Goal: Find specific page/section: Find specific page/section

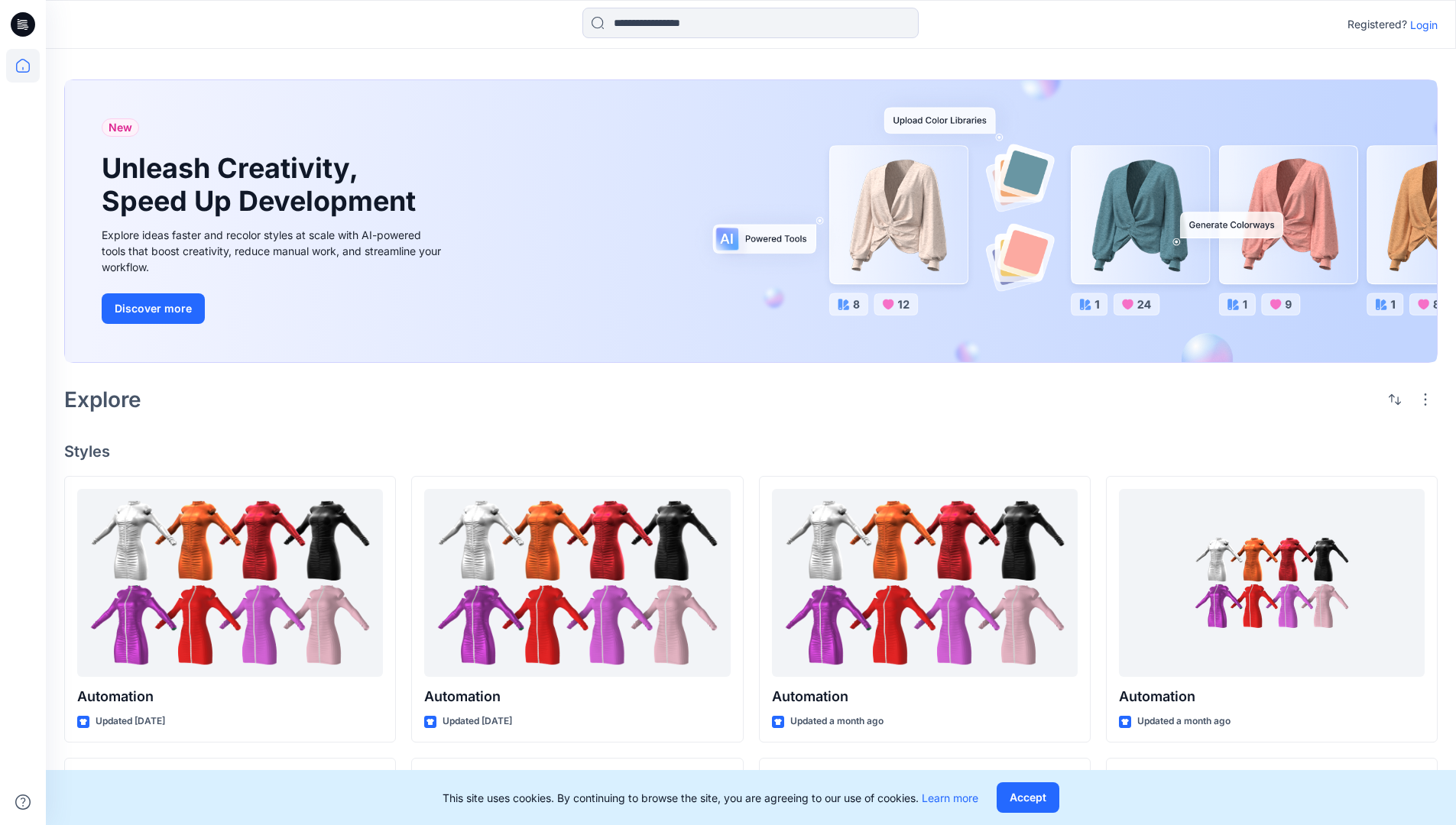
click at [1420, 25] on p "Login" at bounding box center [1423, 25] width 28 height 16
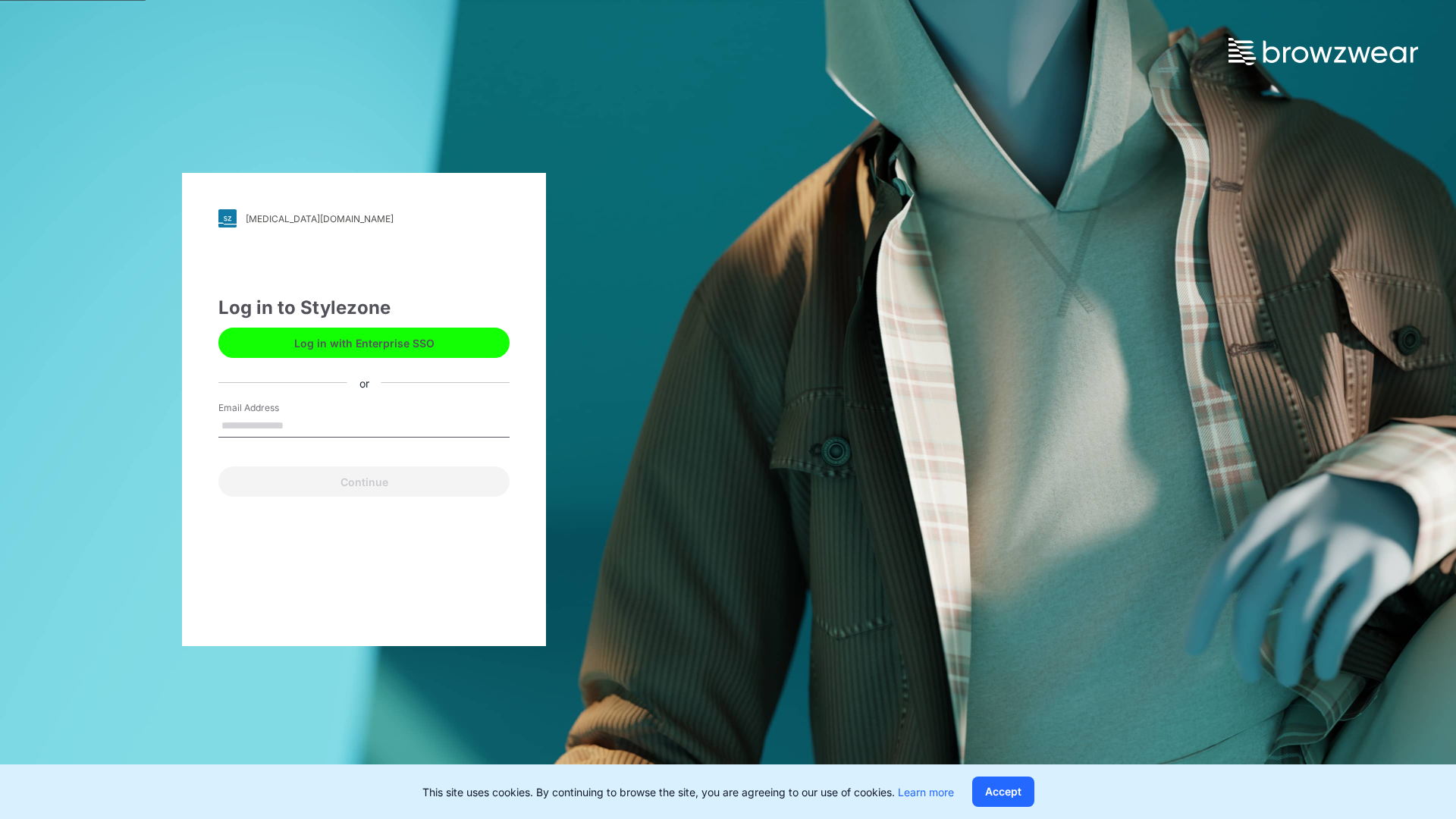
click at [300, 424] on input "Email Address" at bounding box center [364, 426] width 292 height 23
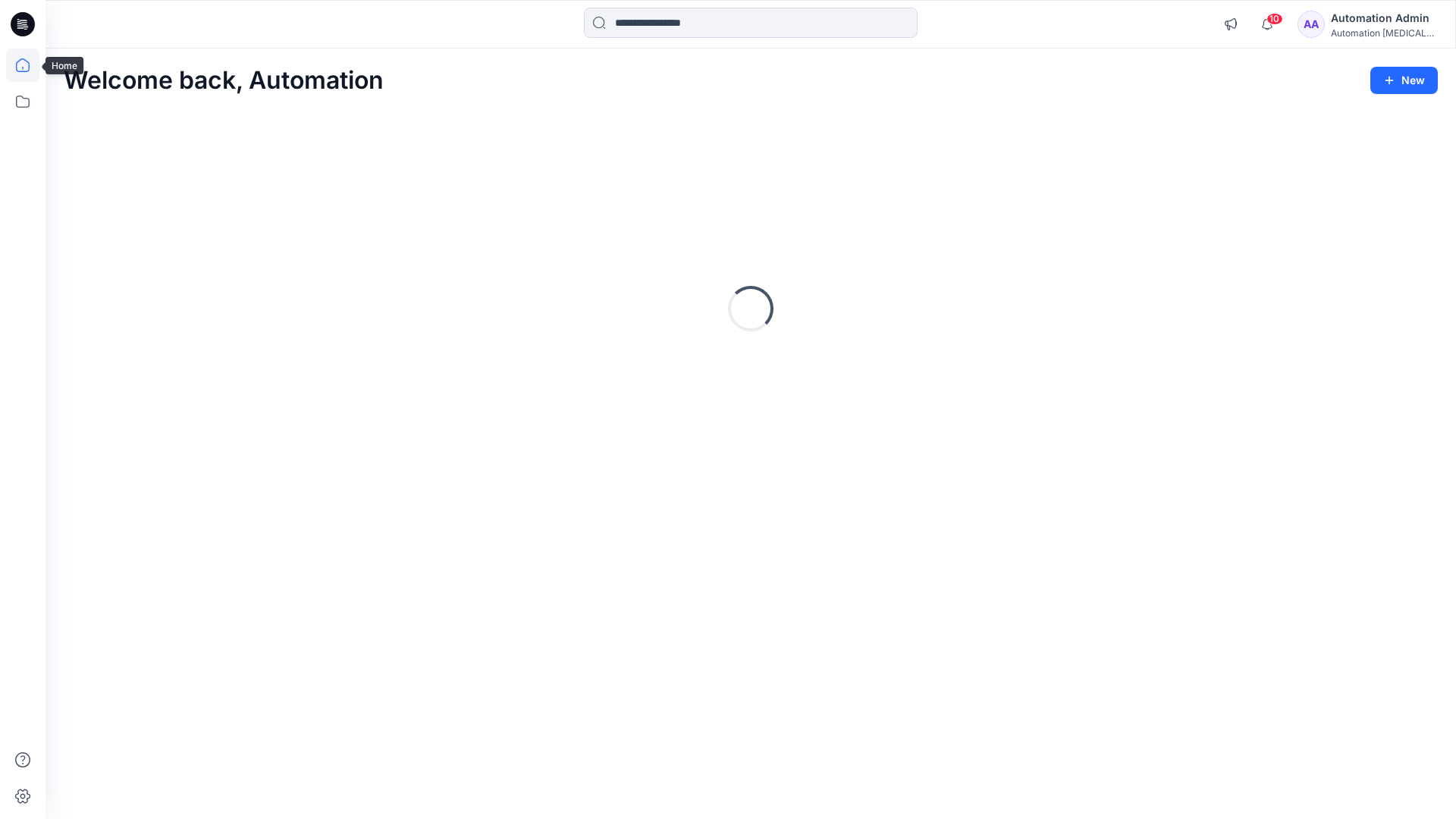
click at [28, 65] on icon at bounding box center [23, 65] width 14 height 14
click at [23, 103] on icon at bounding box center [22, 101] width 33 height 33
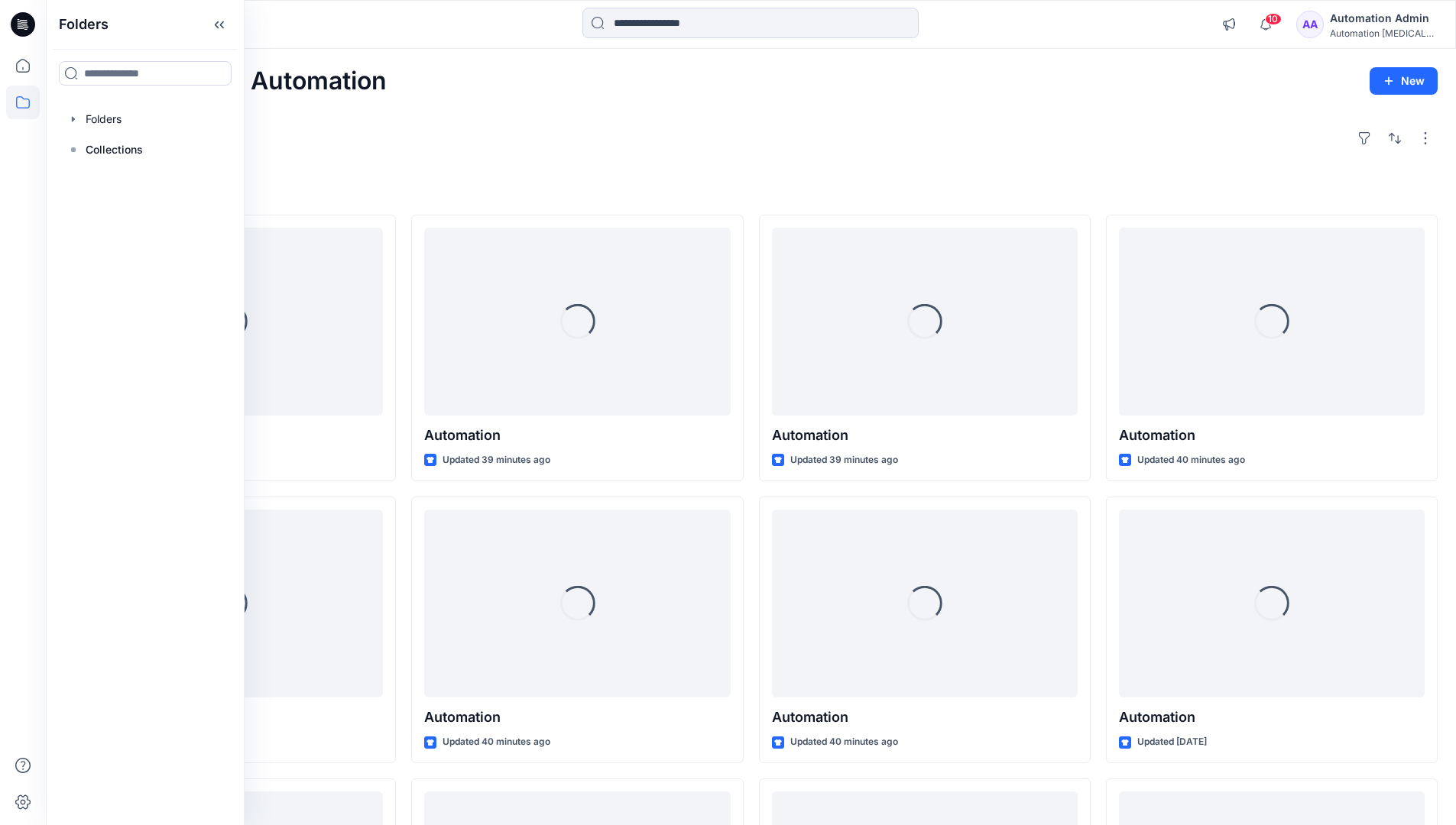
click at [103, 118] on div at bounding box center [145, 119] width 174 height 30
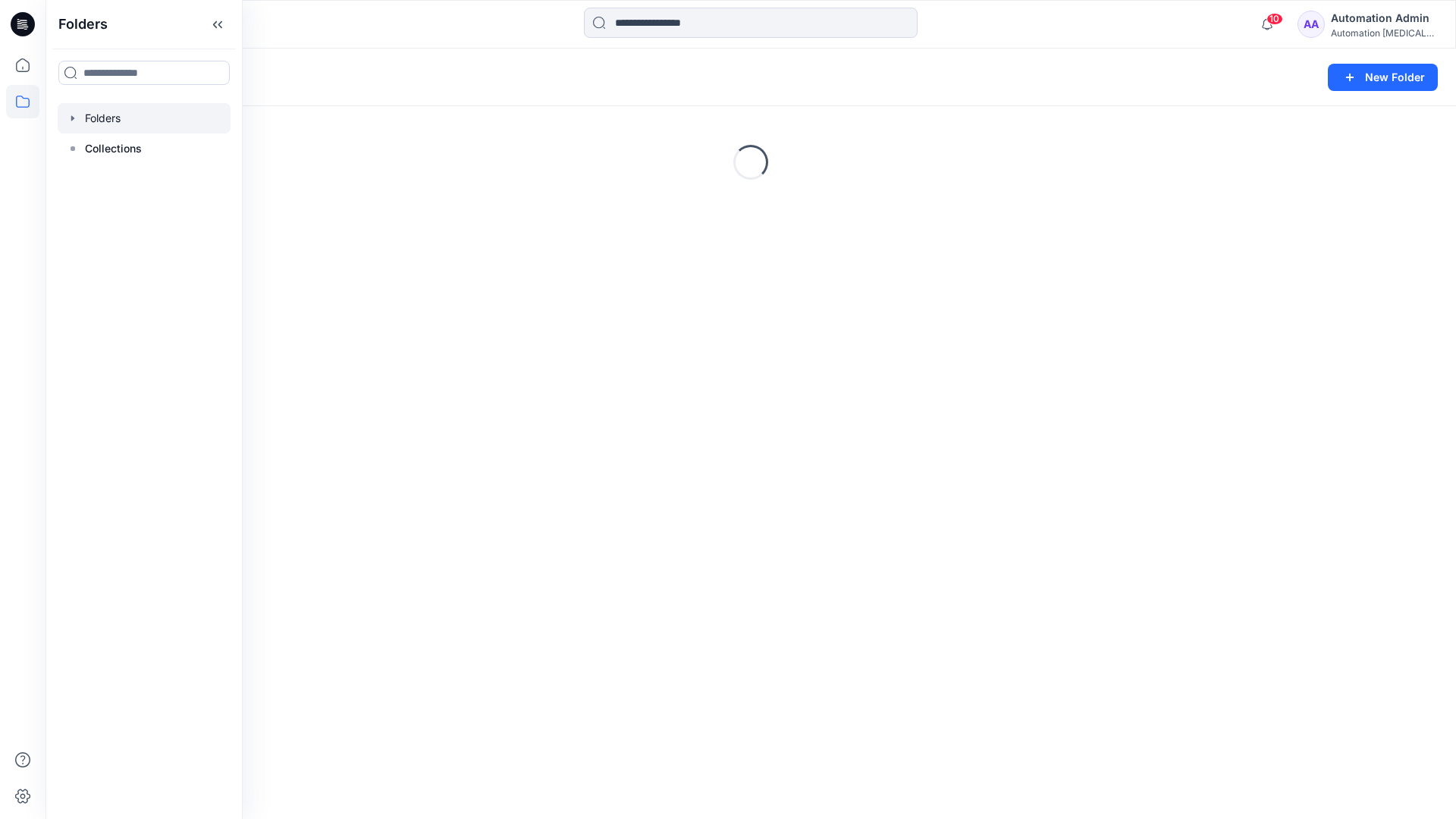
click at [749, 581] on div "Folders New Folder Loading..." at bounding box center [751, 434] width 1411 height 771
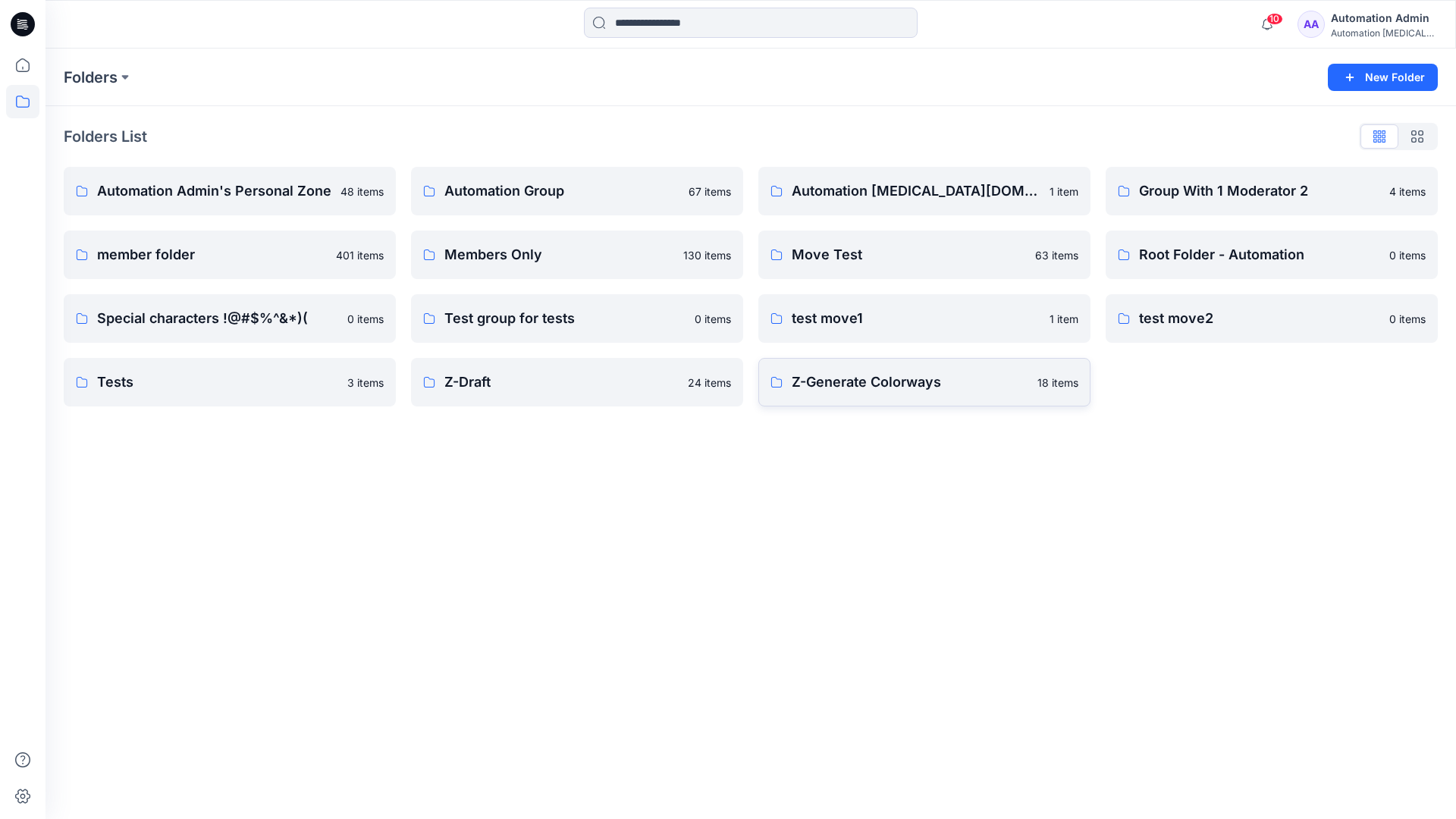
click at [864, 390] on p "Z-Generate Colorways" at bounding box center [911, 382] width 237 height 22
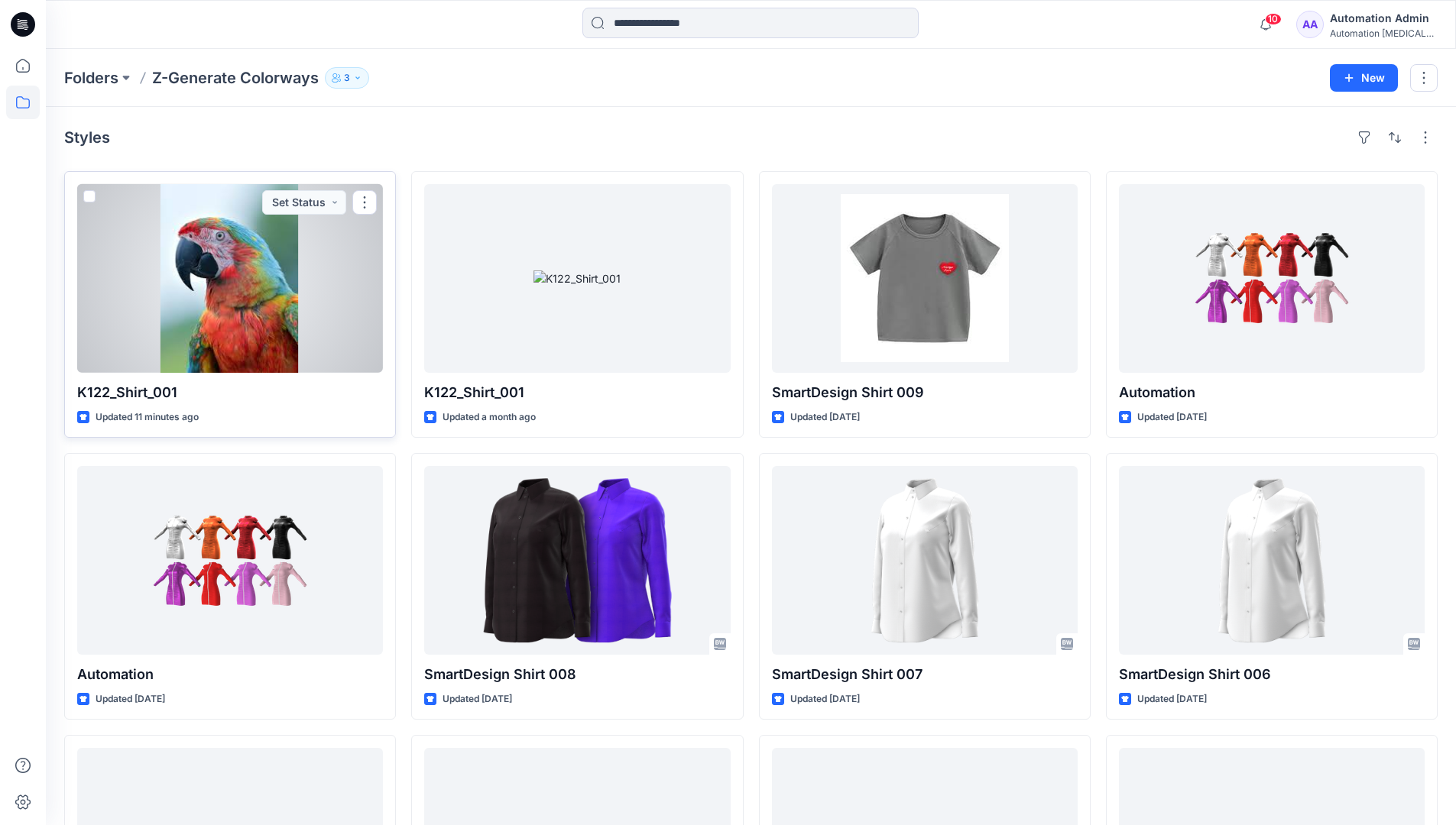
click at [90, 198] on span at bounding box center [89, 197] width 12 height 12
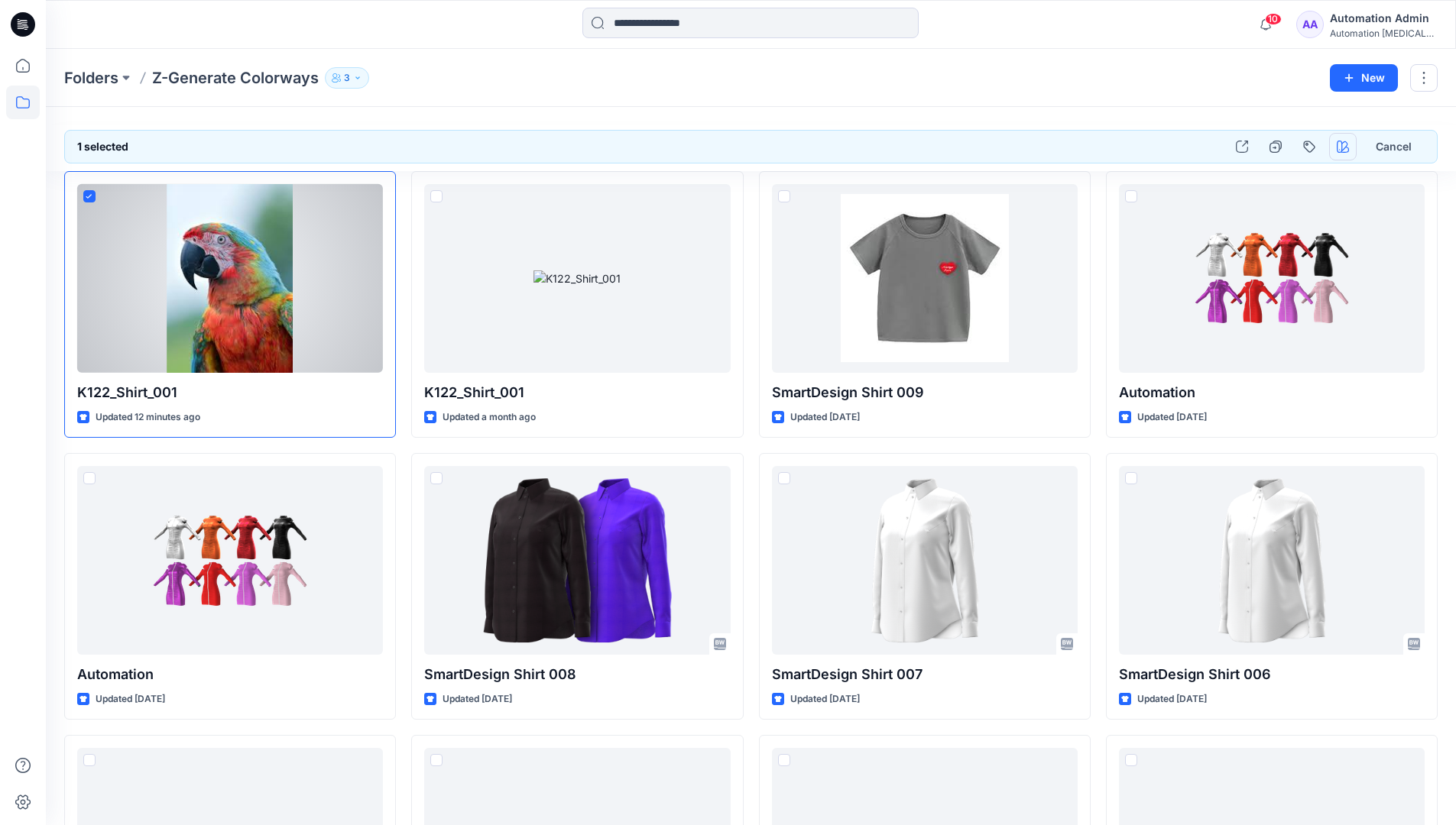
click at [1341, 149] on icon "button" at bounding box center [1343, 146] width 12 height 12
